Goal: Transaction & Acquisition: Purchase product/service

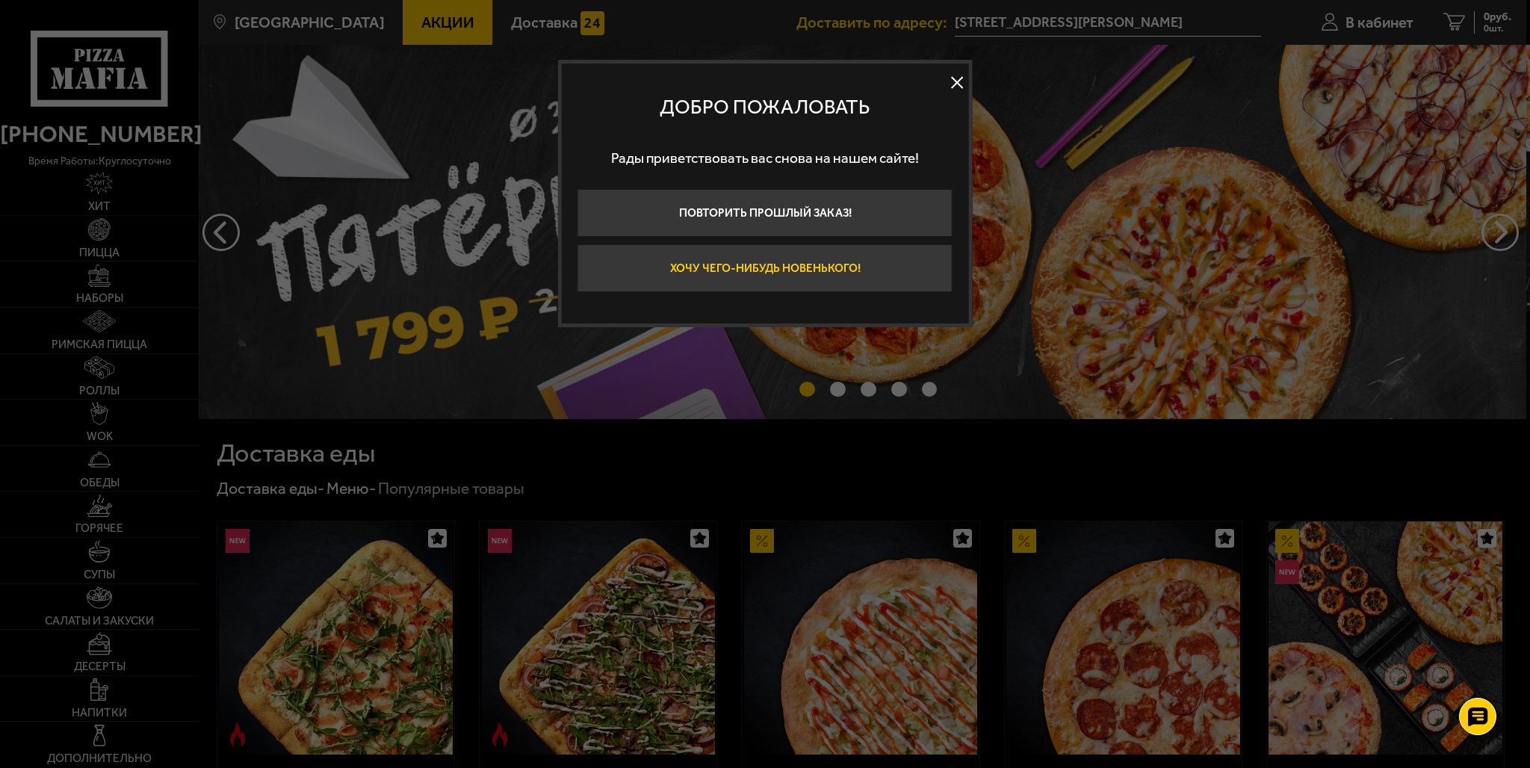
click at [846, 255] on button "Хочу чего-нибудь новенького!" at bounding box center [764, 268] width 375 height 48
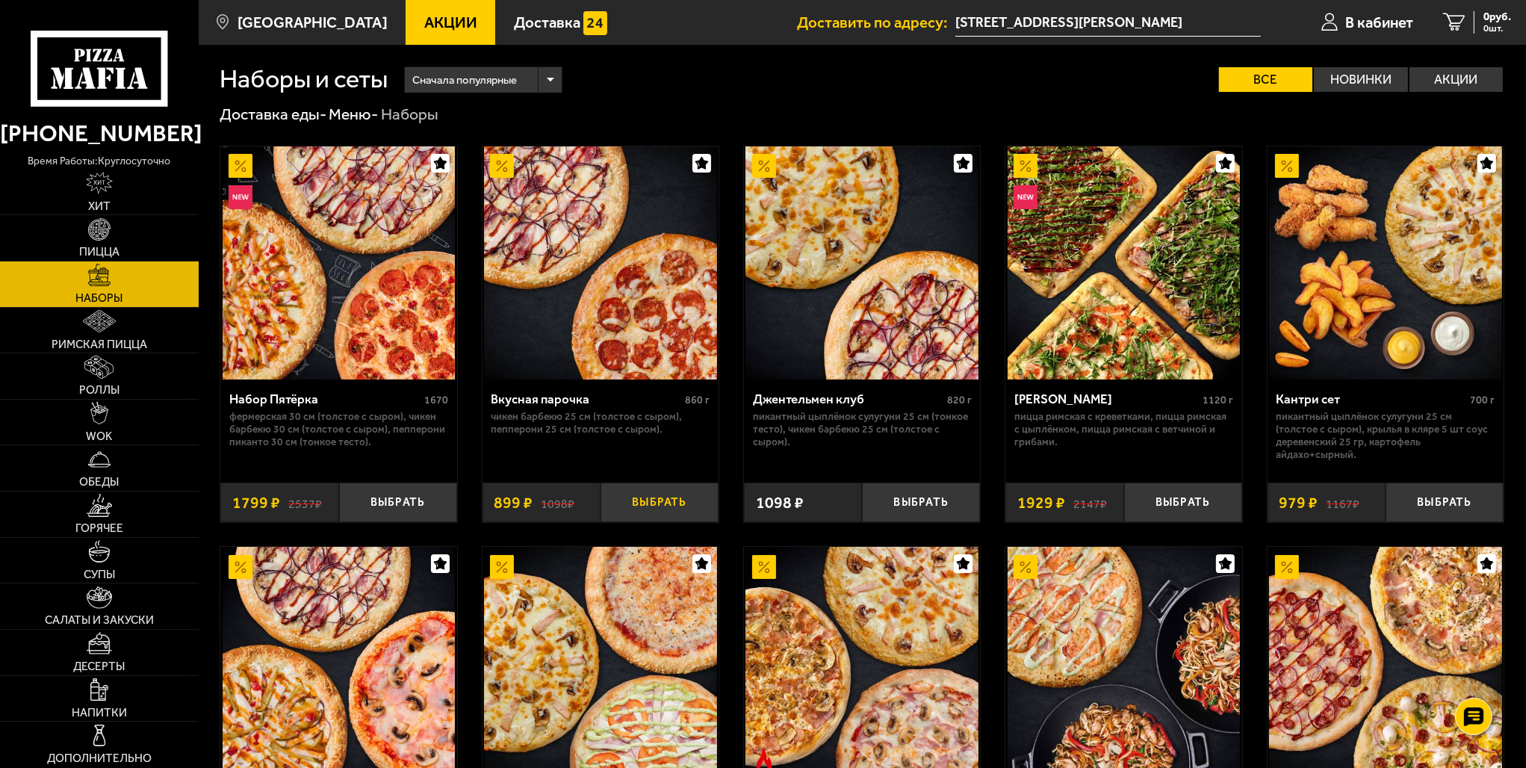
click at [660, 501] on button "Выбрать" at bounding box center [660, 502] width 118 height 39
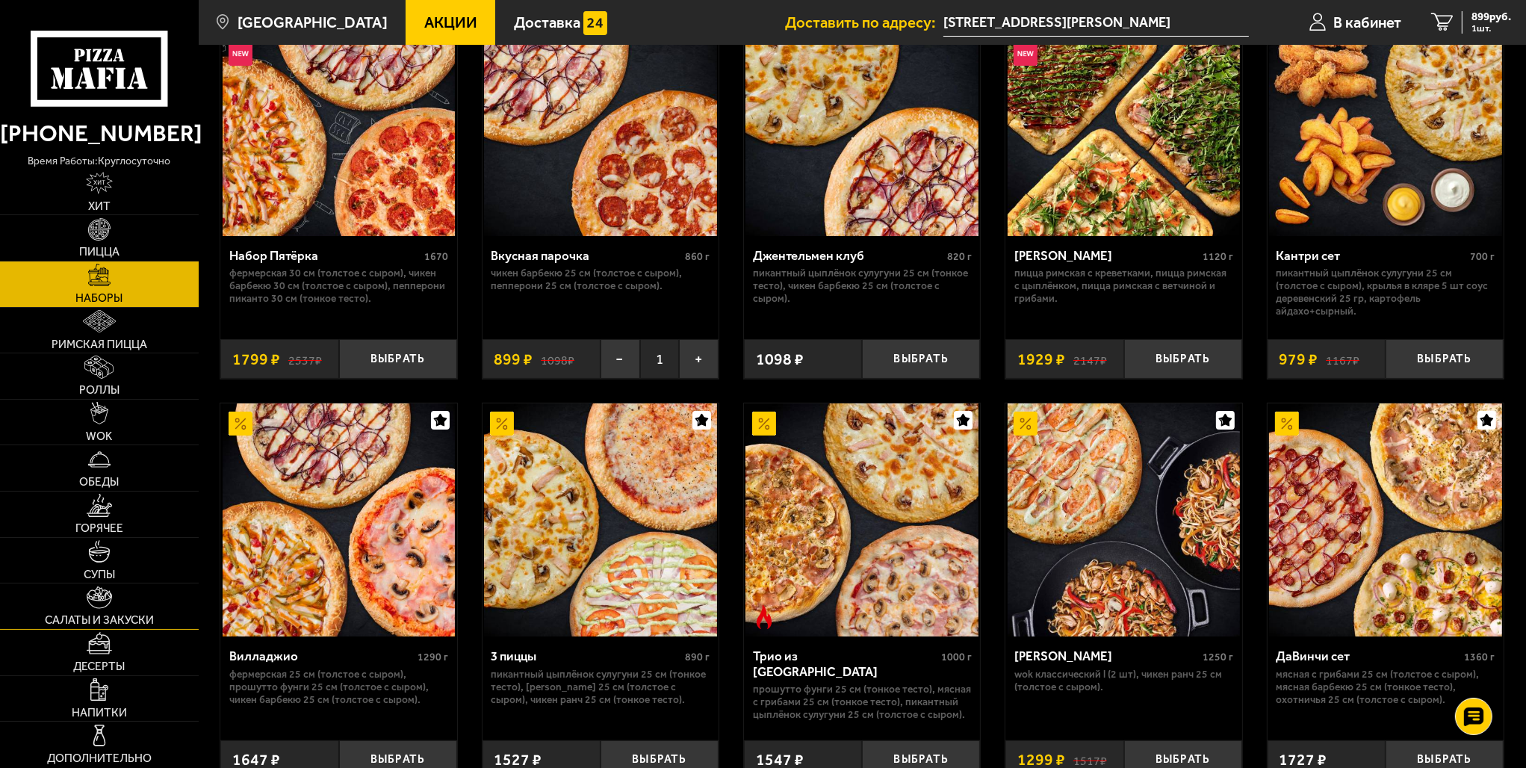
scroll to position [149, 0]
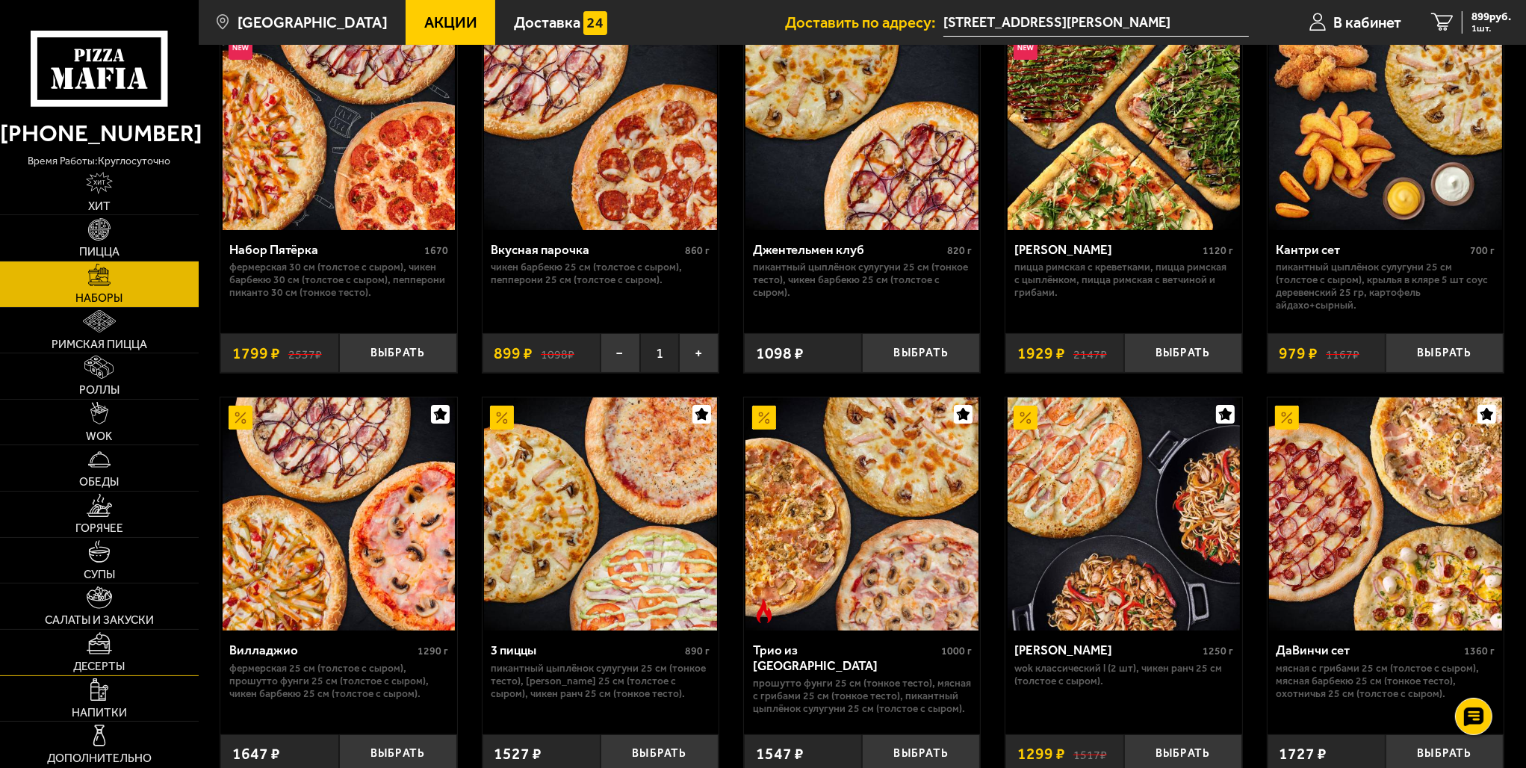
click at [100, 653] on img at bounding box center [99, 643] width 25 height 22
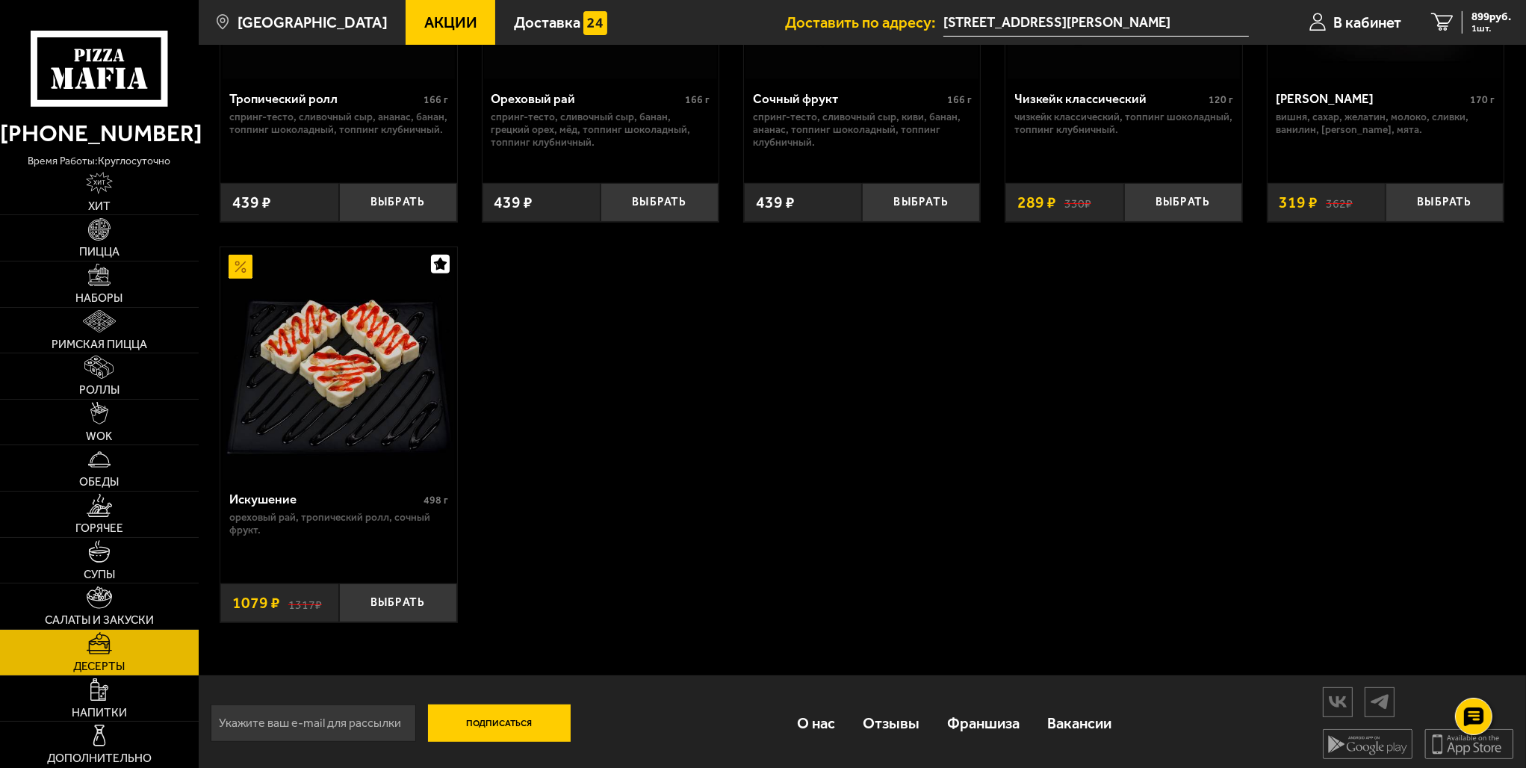
scroll to position [707, 0]
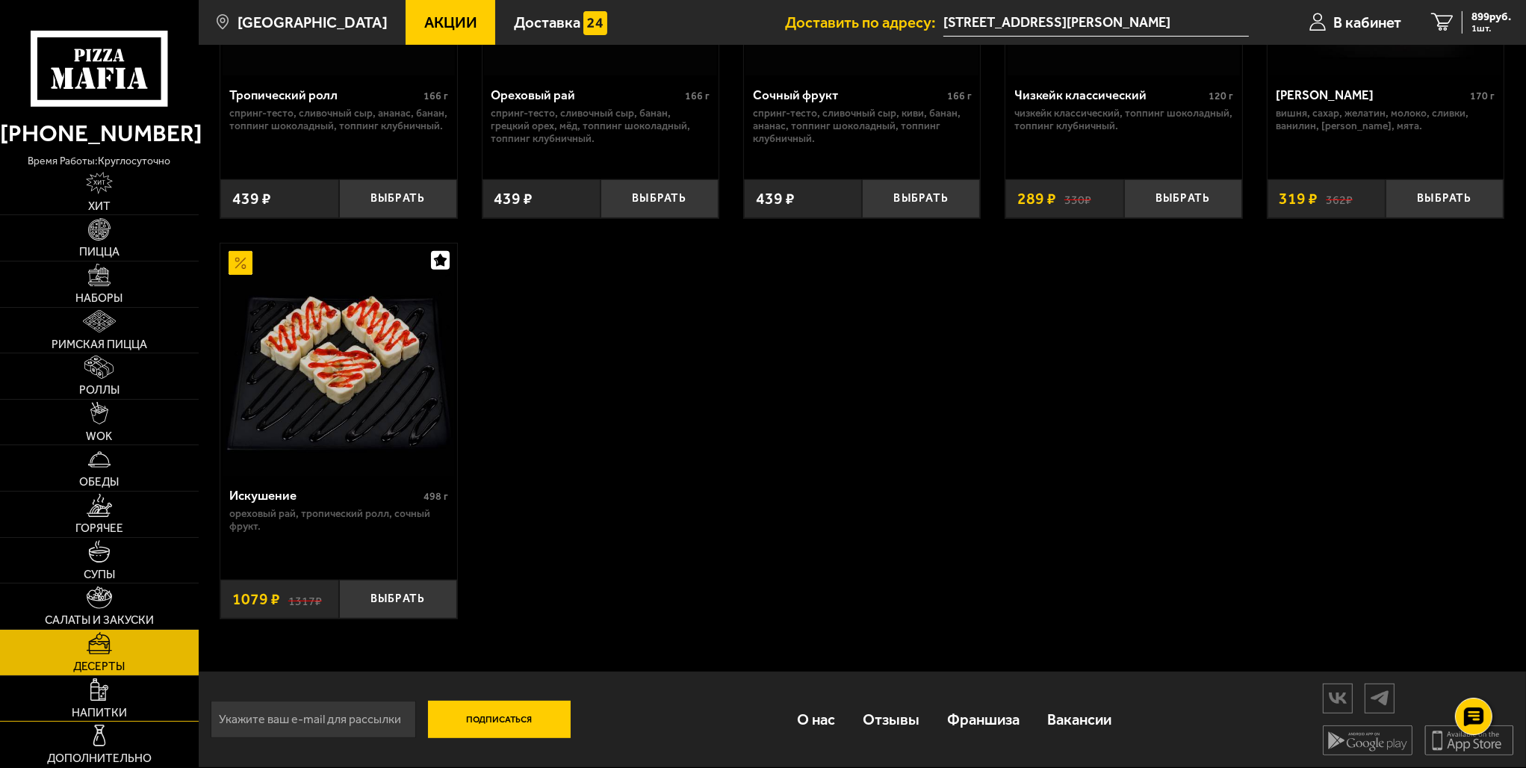
click at [110, 694] on link "Напитки" at bounding box center [99, 699] width 199 height 46
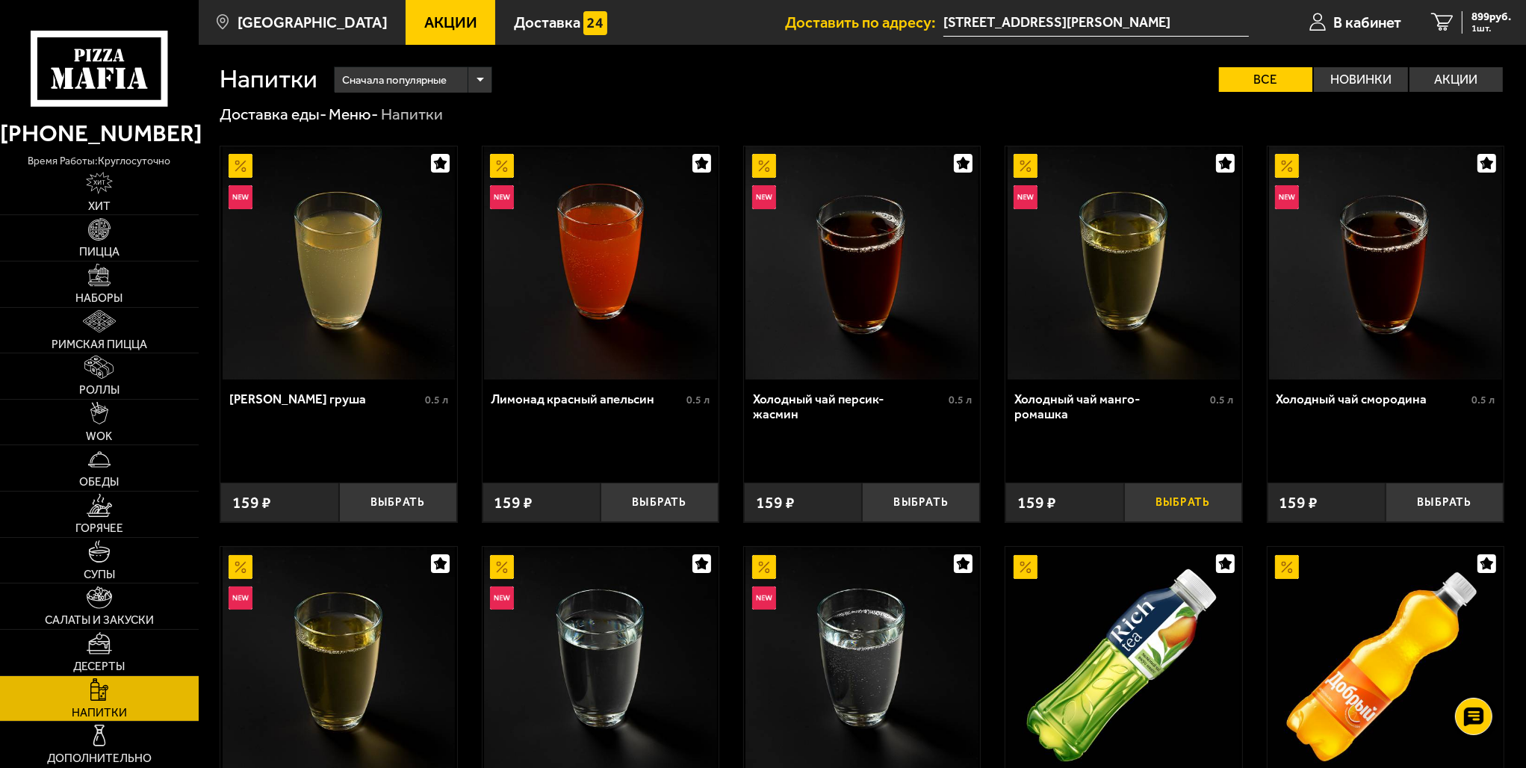
click at [1186, 503] on button "Выбрать" at bounding box center [1183, 502] width 118 height 39
click at [1484, 13] on span "1058 руб." at bounding box center [1489, 16] width 46 height 11
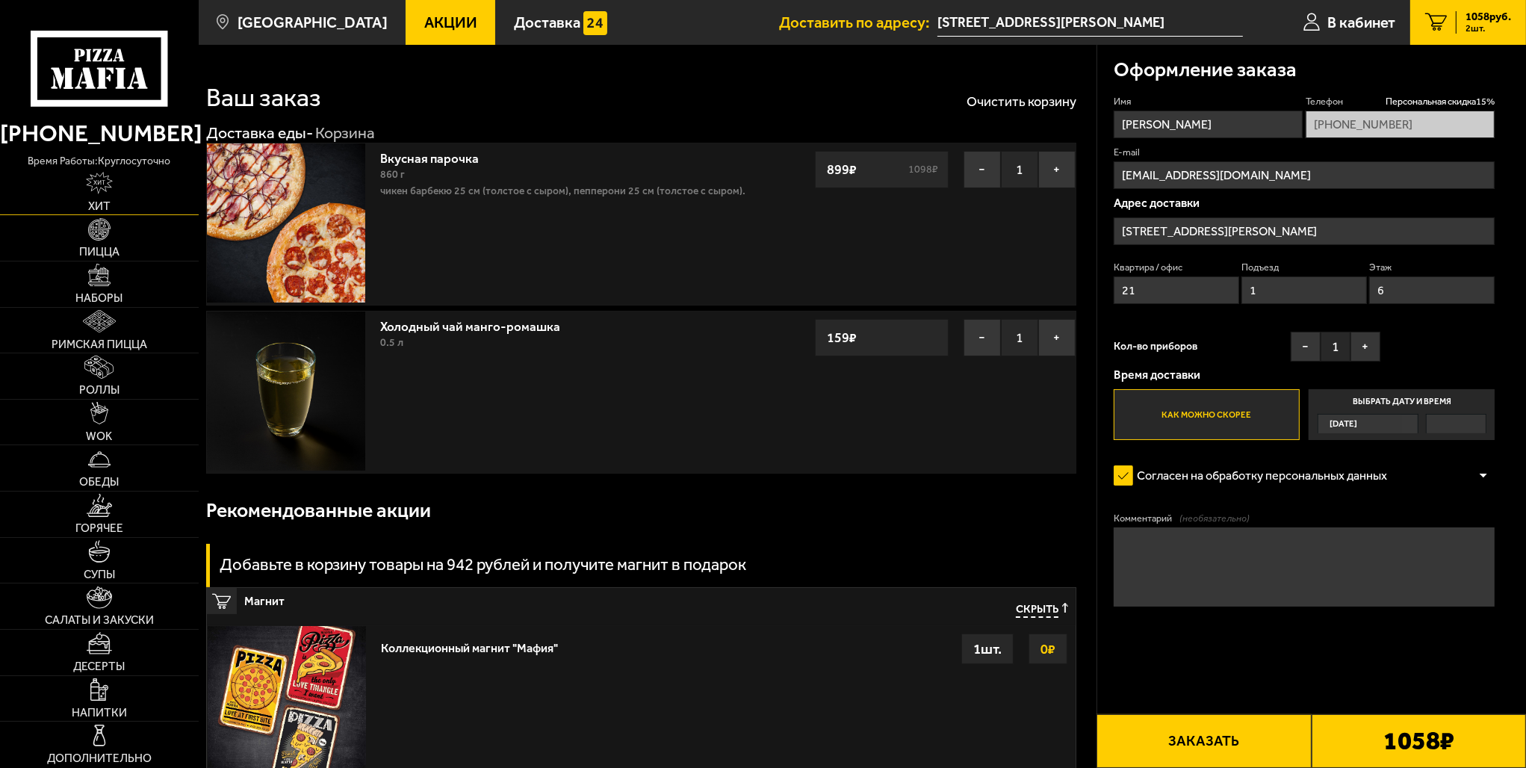
click at [96, 198] on link "Хит" at bounding box center [99, 193] width 199 height 46
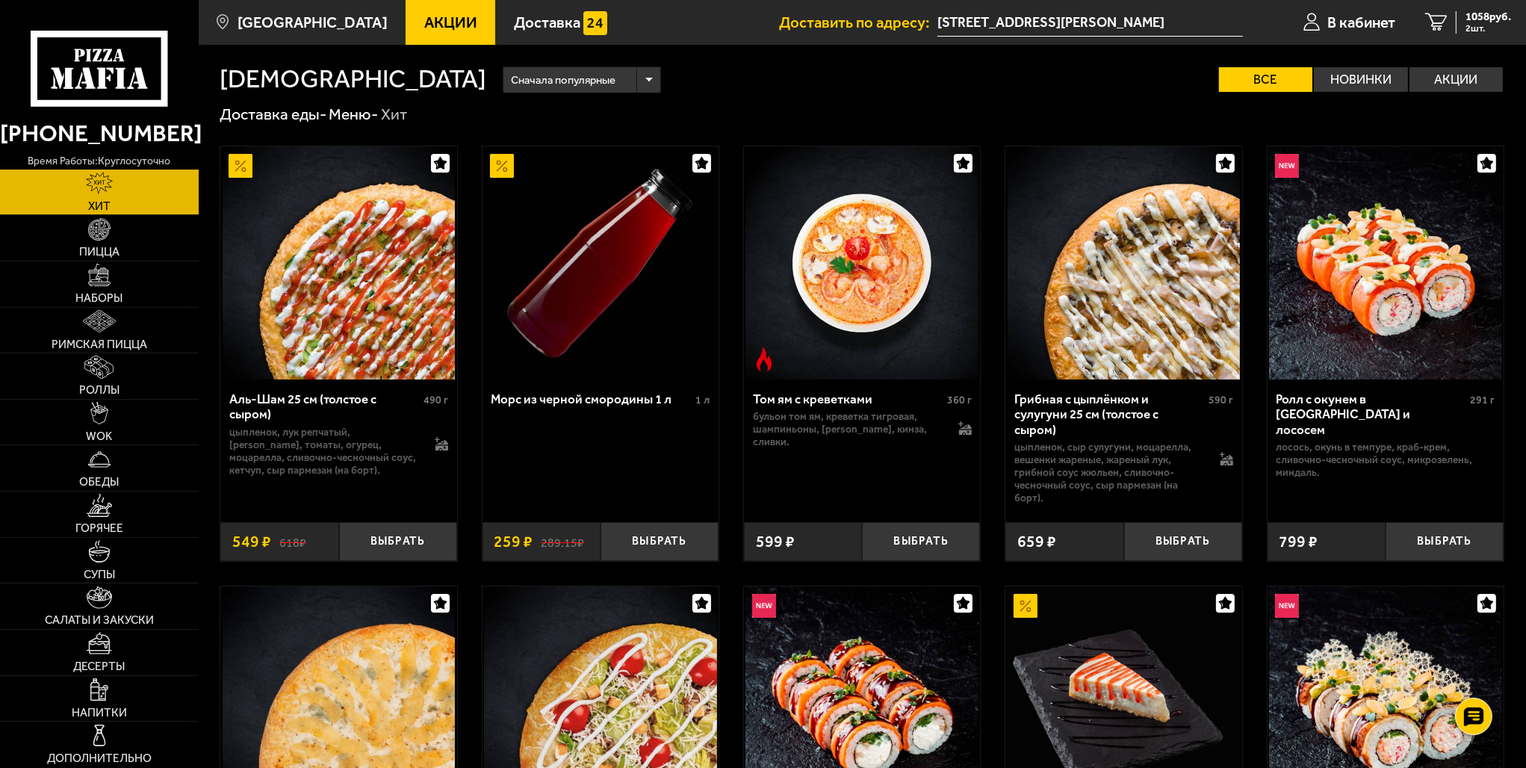
click at [140, 75] on use at bounding box center [140, 77] width 14 height 21
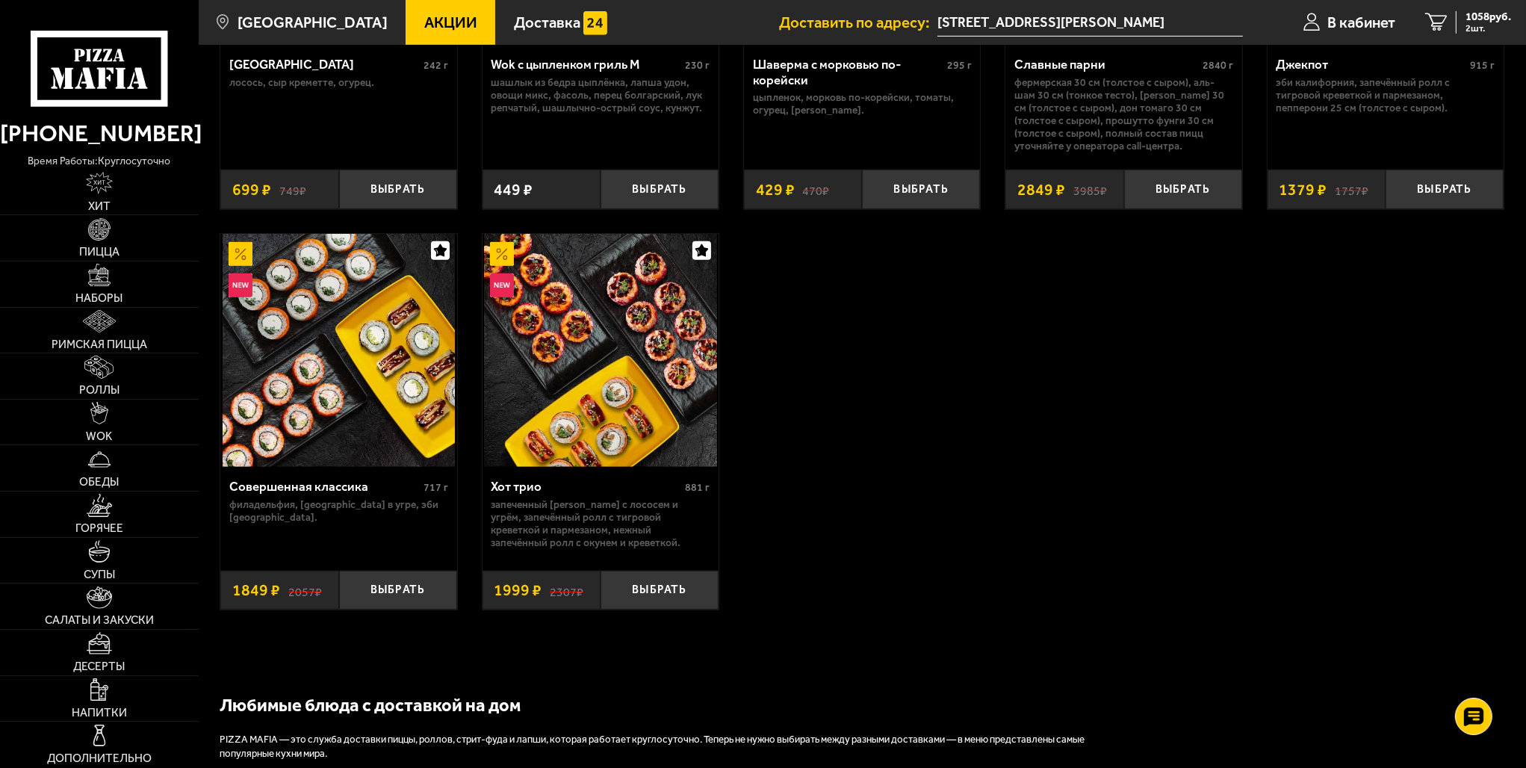
scroll to position [1120, 0]
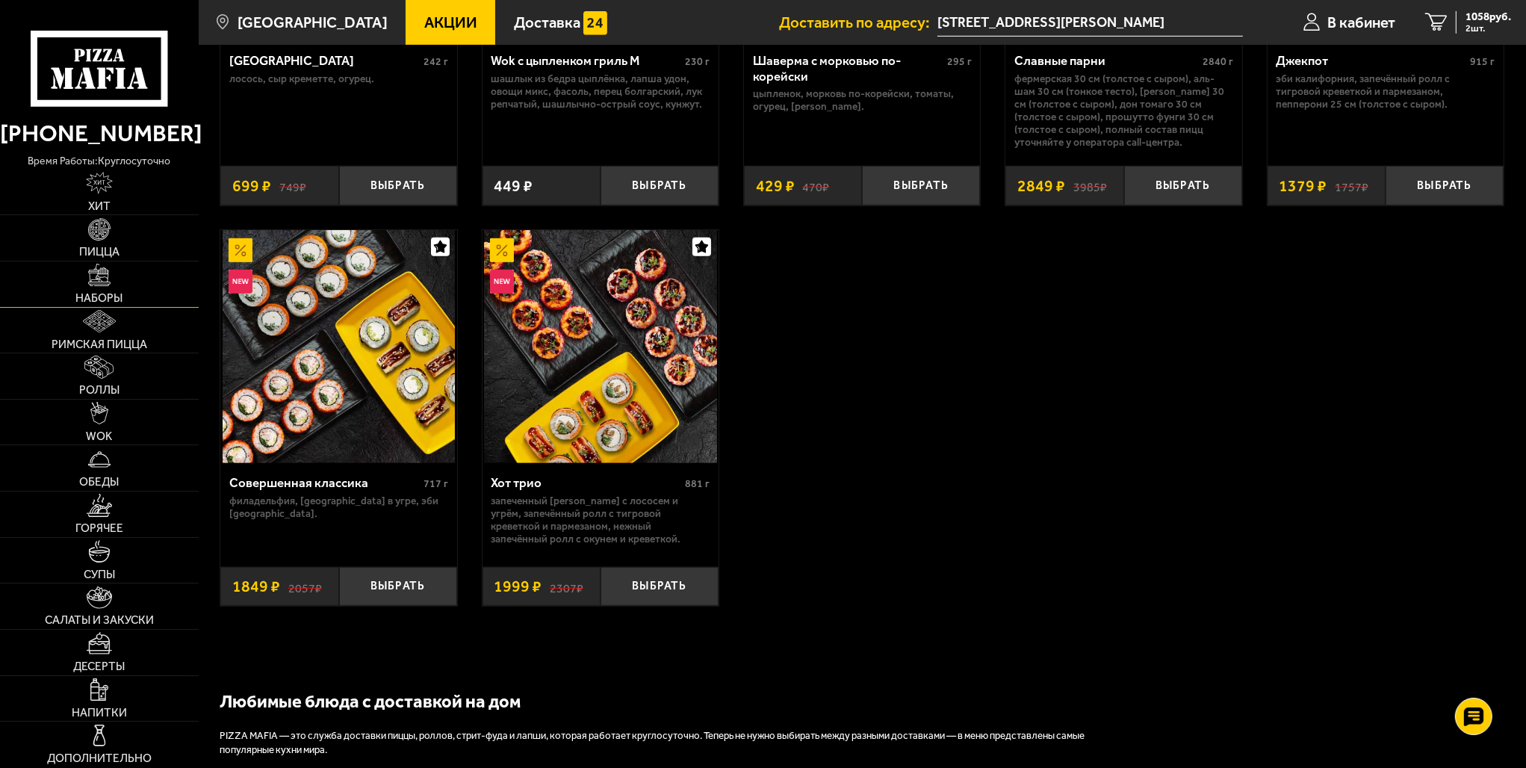
click at [110, 276] on img at bounding box center [99, 275] width 22 height 22
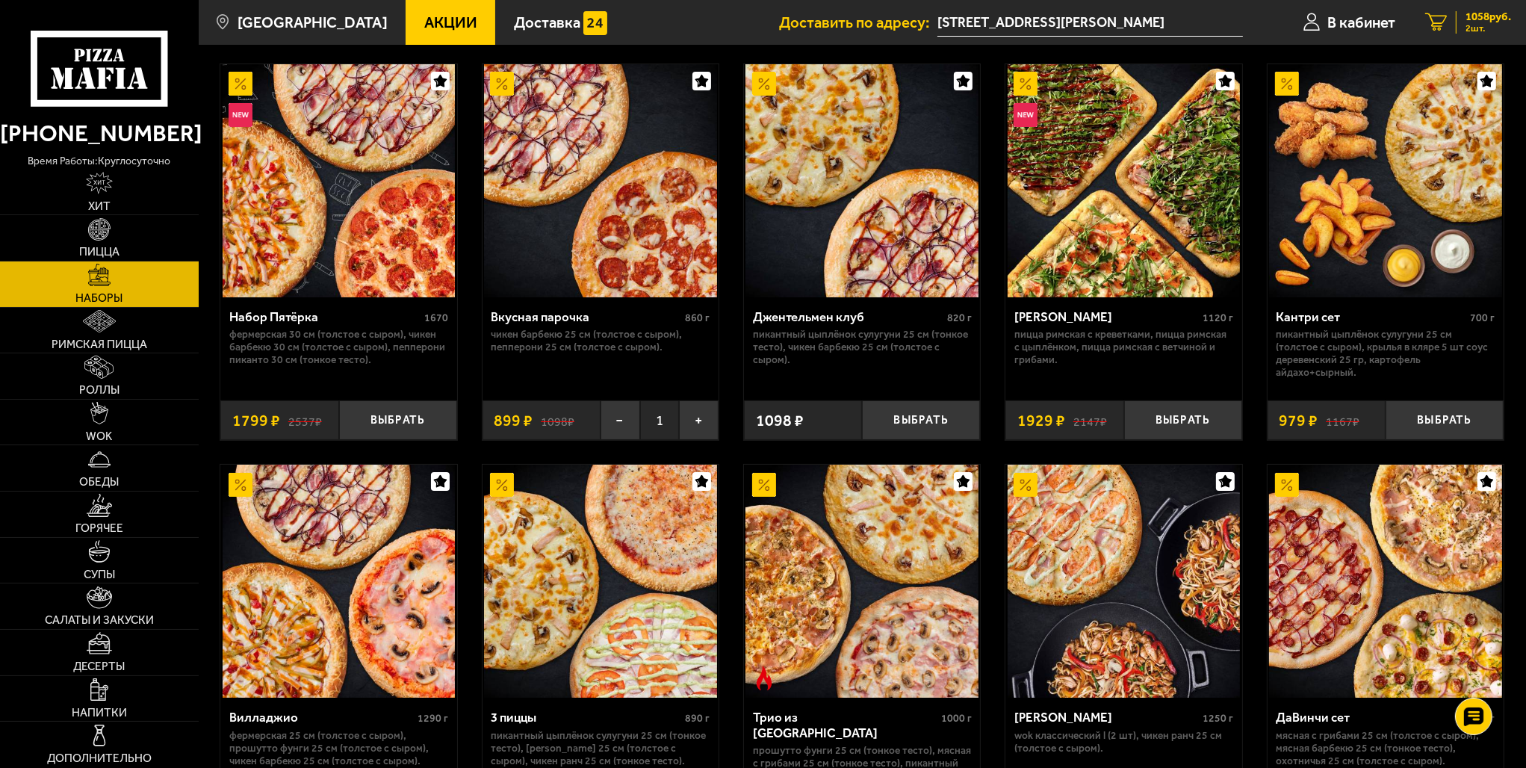
scroll to position [75, 0]
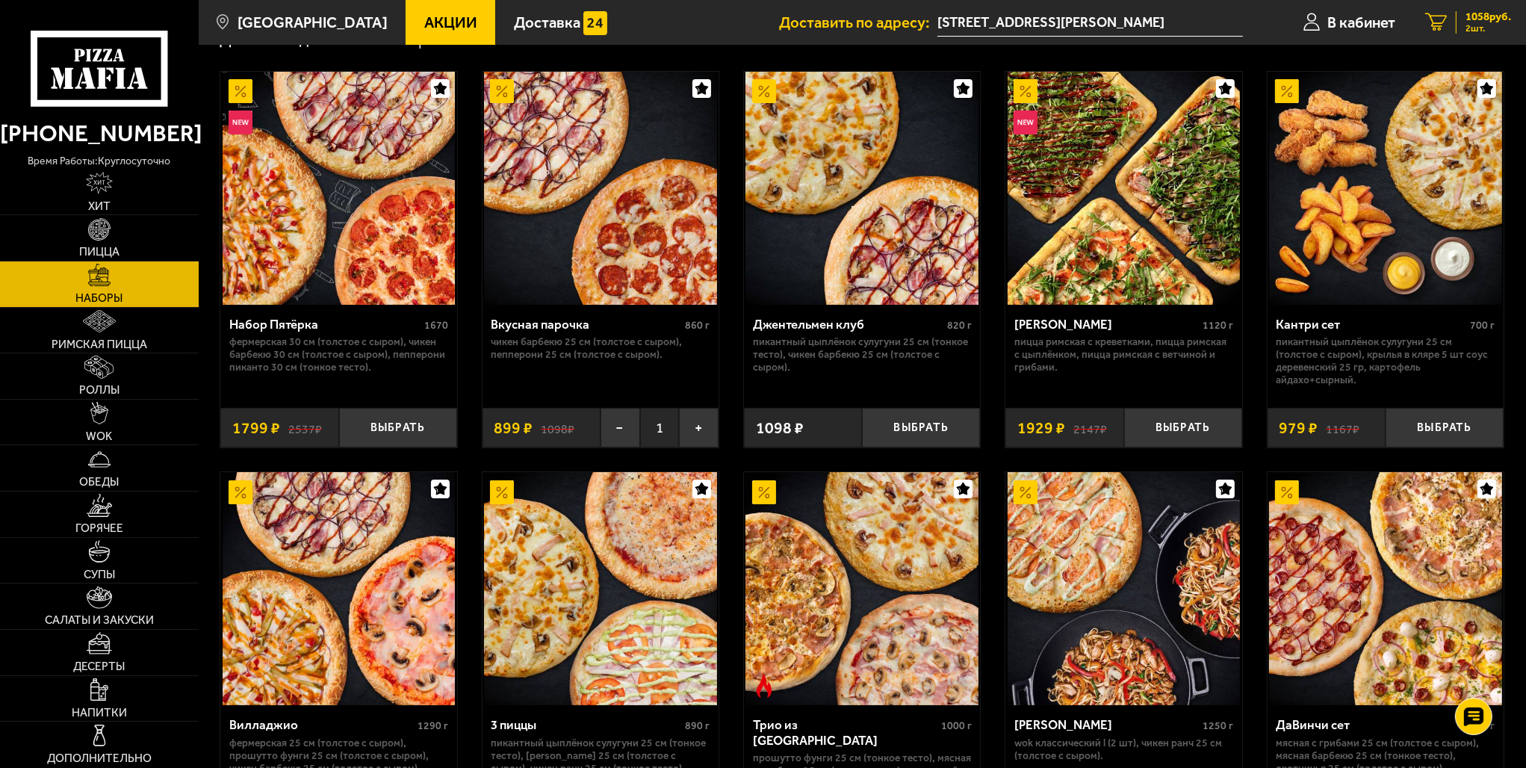
click at [1478, 11] on span "1058 руб." at bounding box center [1489, 16] width 46 height 11
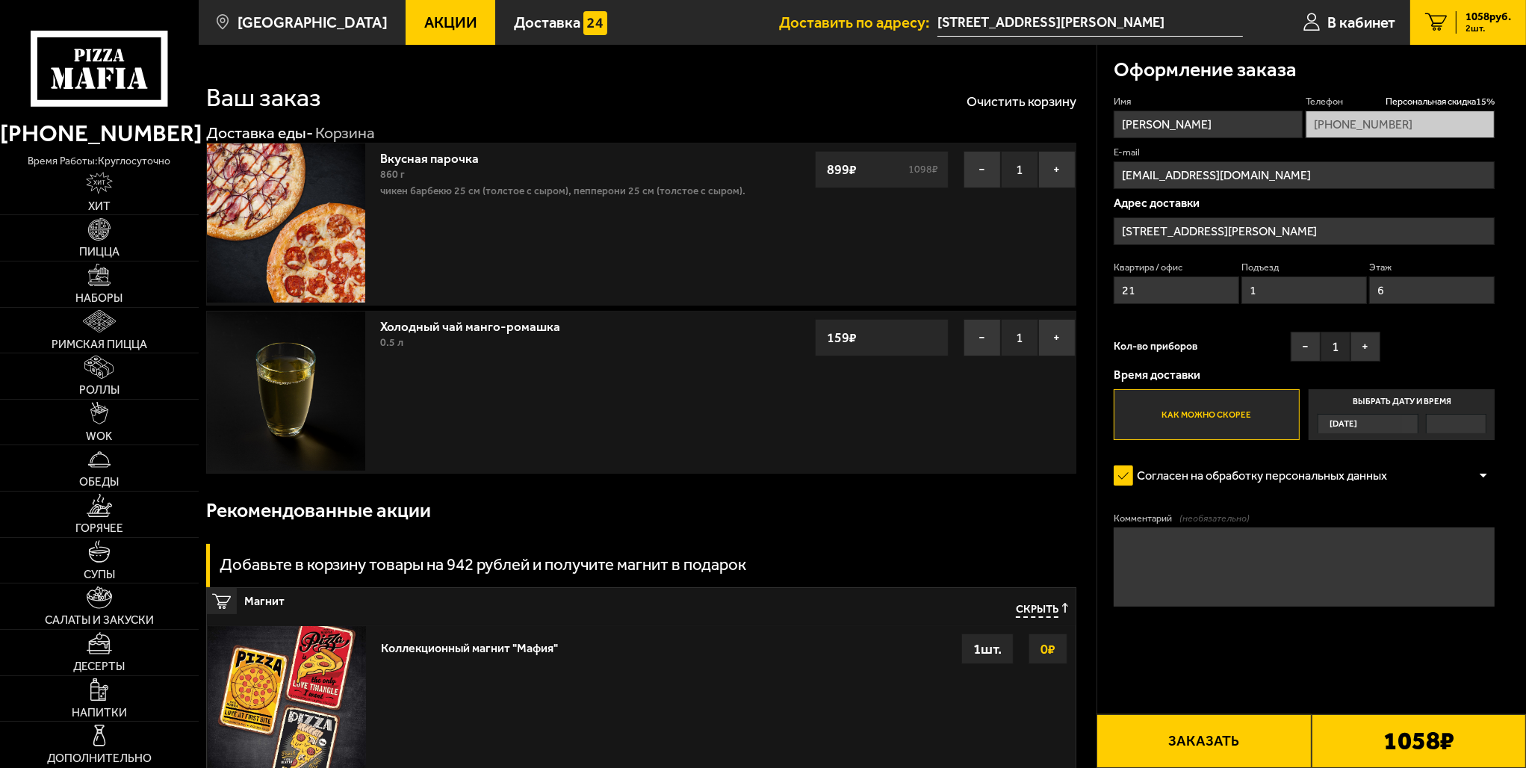
click at [1212, 739] on button "Заказать" at bounding box center [1204, 741] width 214 height 54
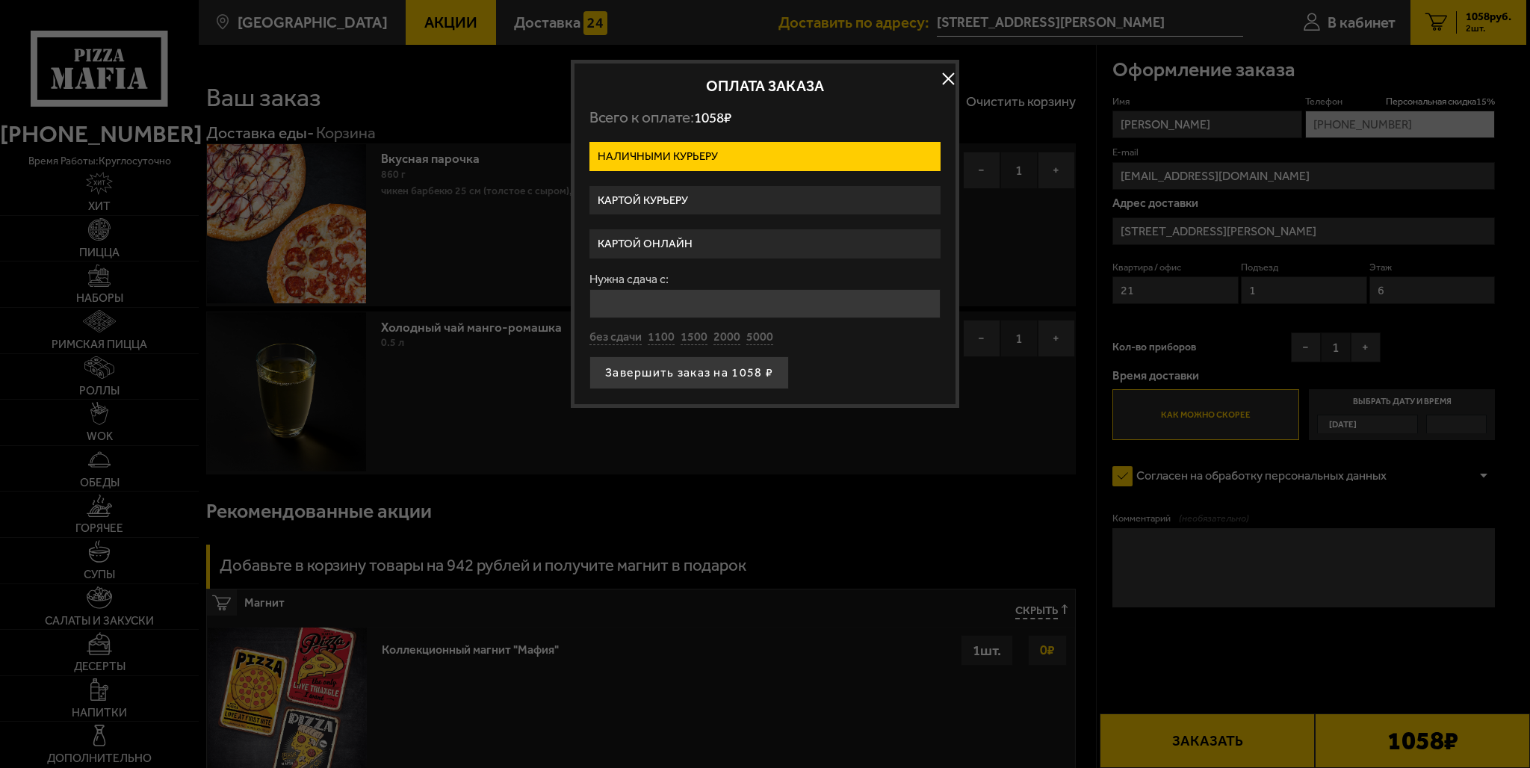
click at [666, 249] on label "Картой онлайн" at bounding box center [764, 243] width 351 height 29
click at [0, 0] on input "Картой онлайн" at bounding box center [0, 0] width 0 height 0
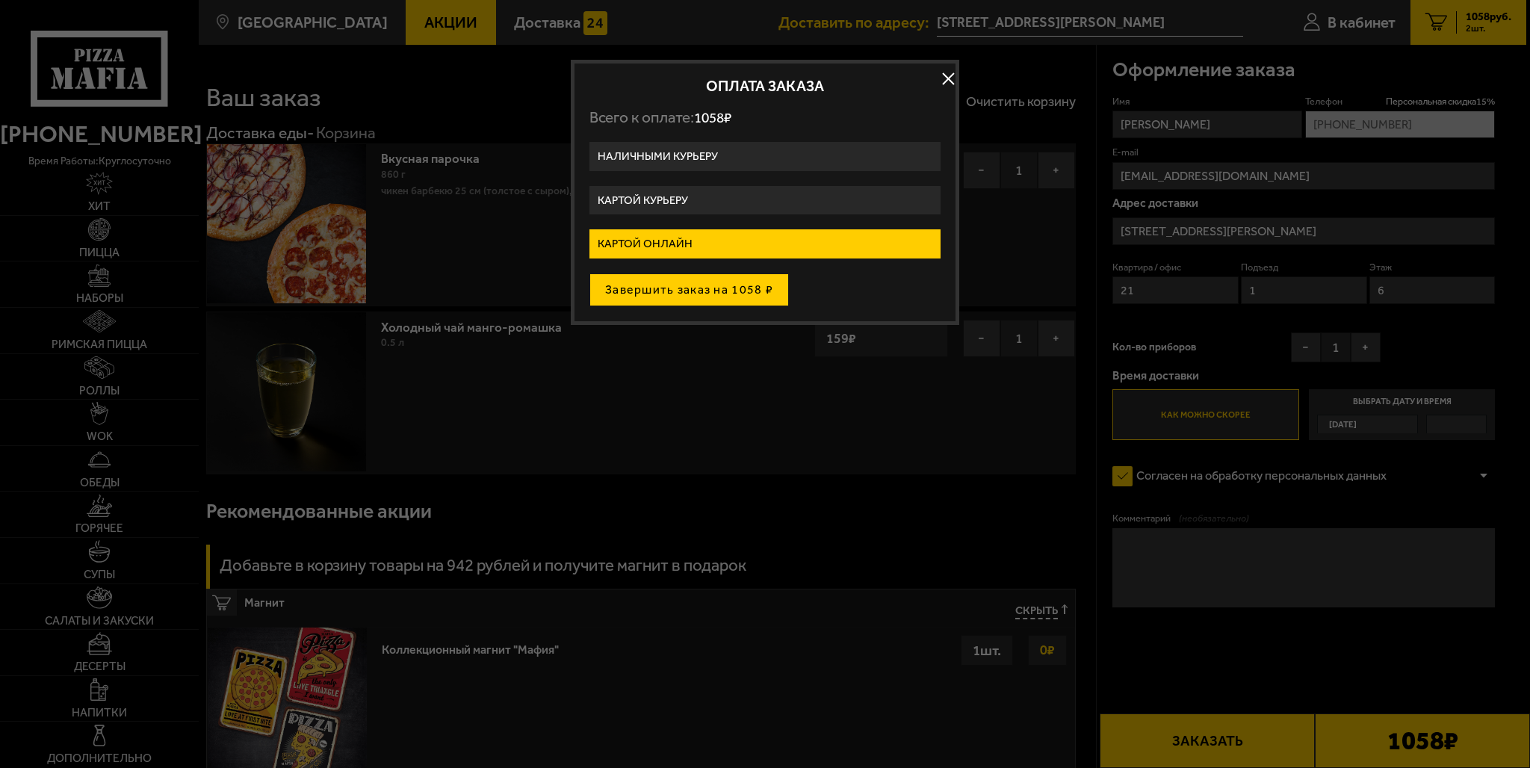
click at [658, 287] on button "Завершить заказ на 1058 ₽" at bounding box center [688, 289] width 199 height 33
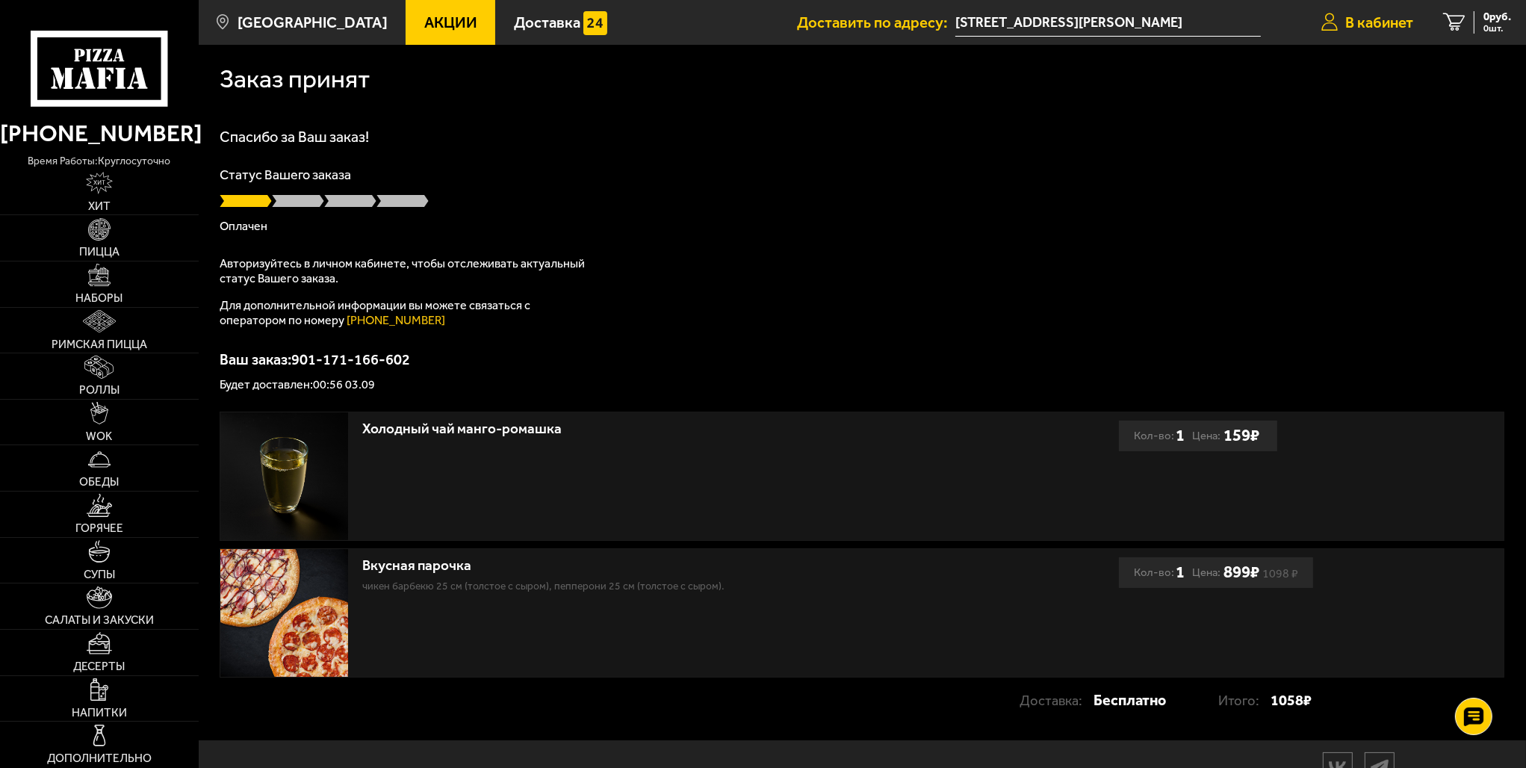
click at [1364, 18] on span "В кабинет" at bounding box center [1379, 22] width 68 height 15
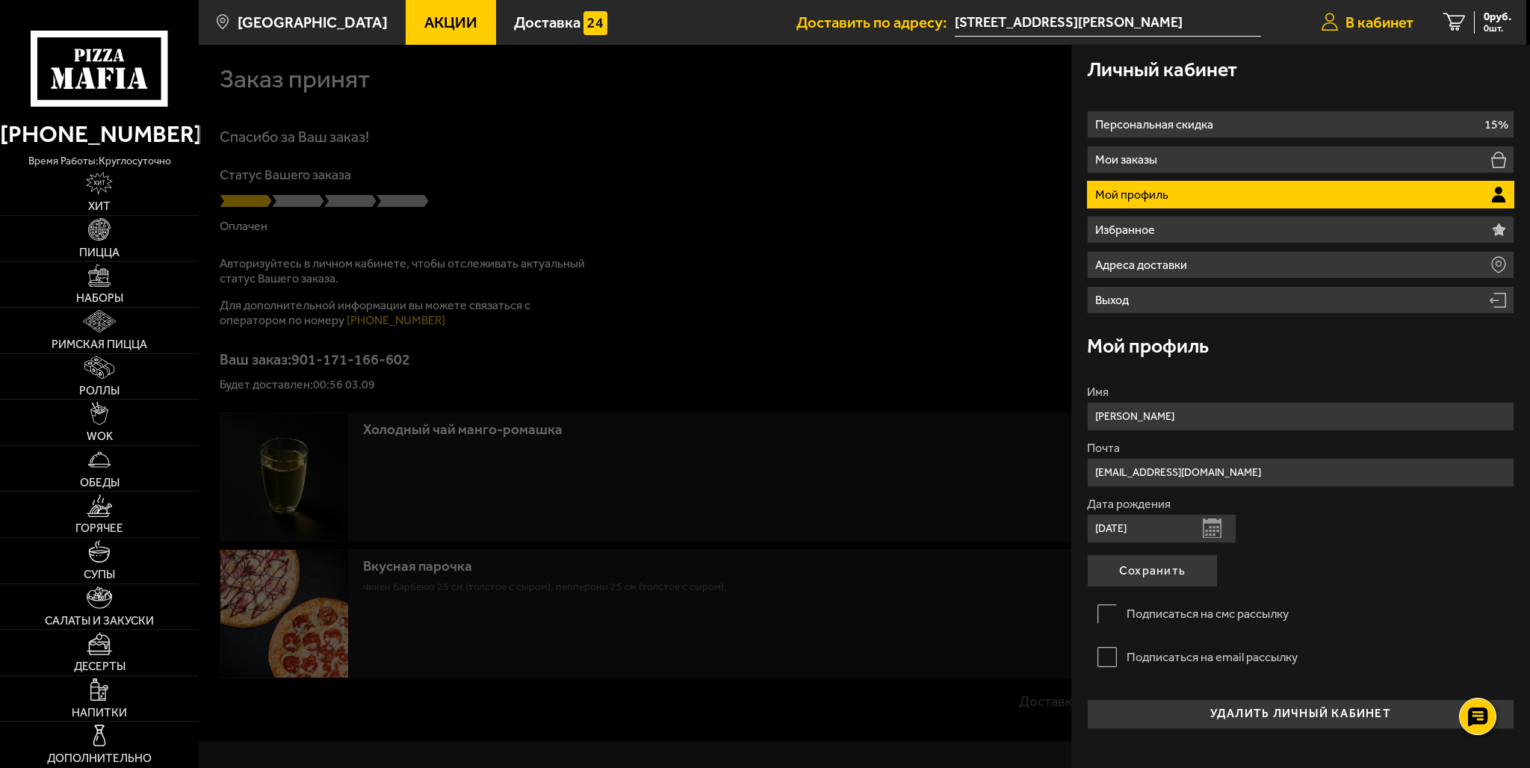
click at [1362, 18] on span "В кабинет" at bounding box center [1379, 22] width 68 height 15
click at [870, 219] on div at bounding box center [964, 429] width 1530 height 768
